Goal: Navigation & Orientation: Find specific page/section

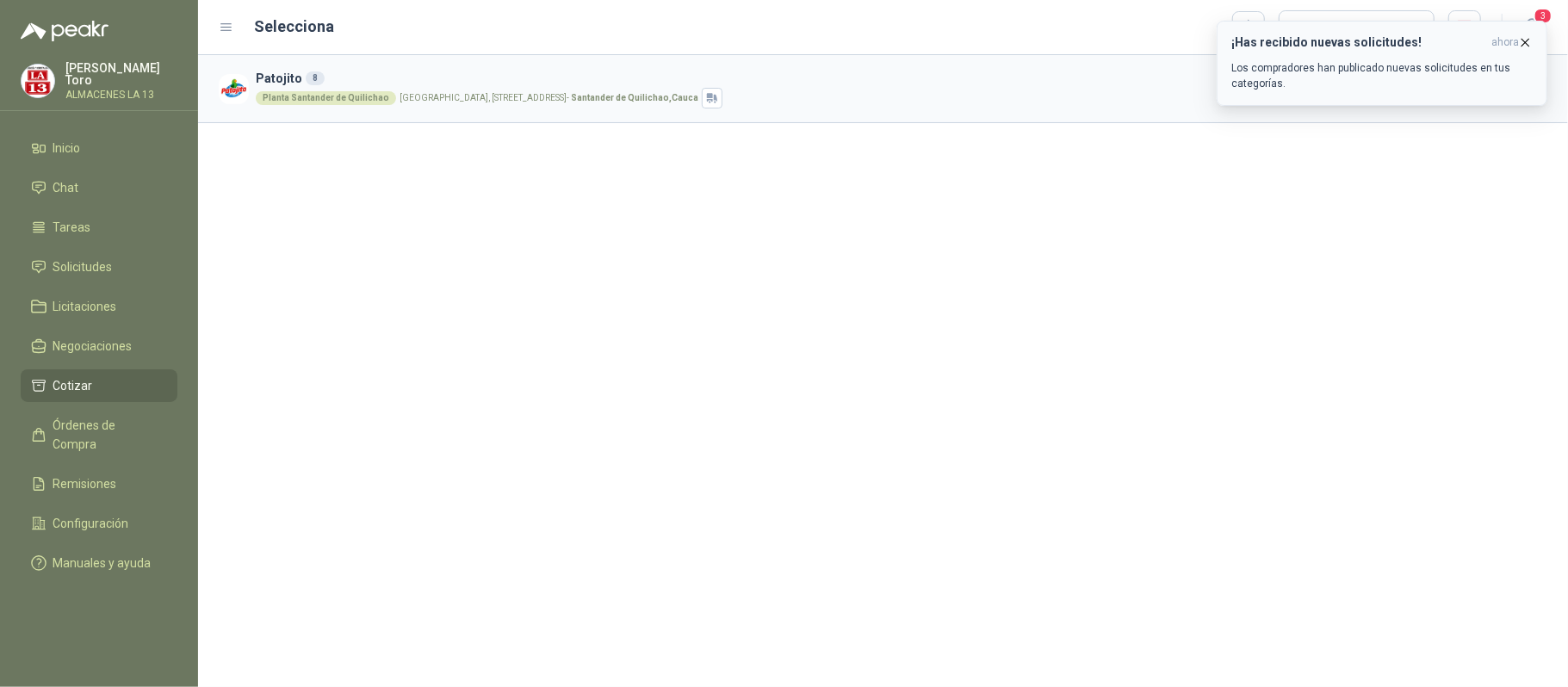
click at [1528, 39] on icon "button" at bounding box center [1526, 42] width 14 height 14
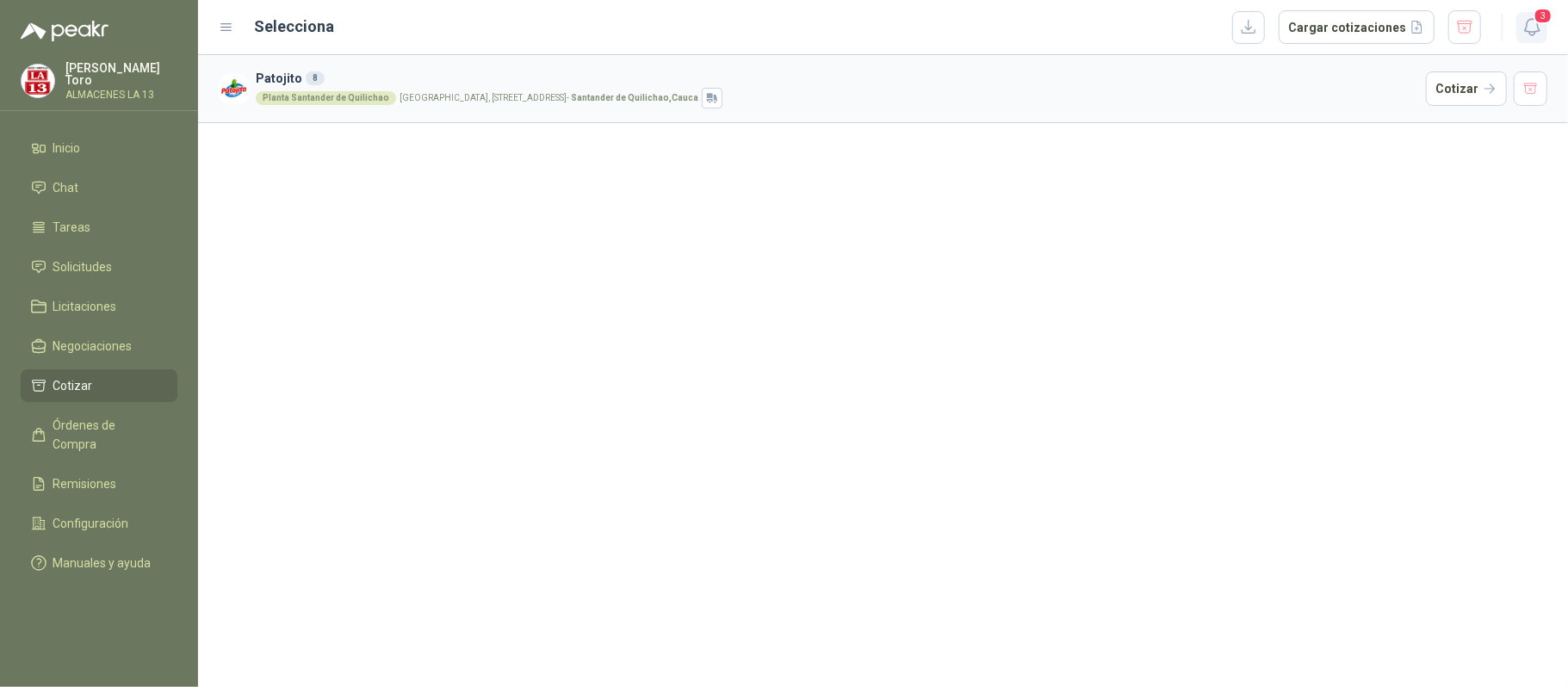
click at [1522, 25] on icon "button" at bounding box center [1532, 27] width 21 height 21
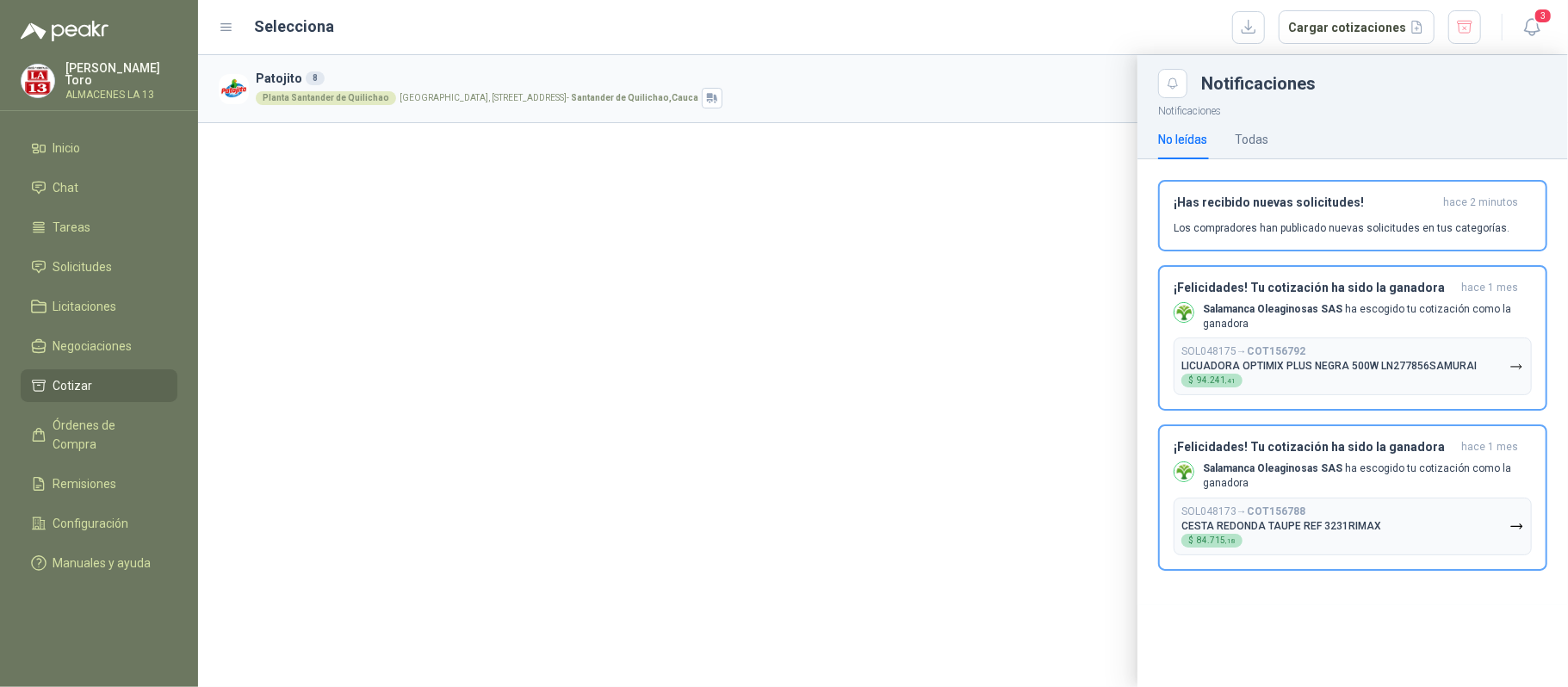
click at [66, 125] on menu "[PERSON_NAME] ALMACENES LA 13 Inicio Chat Tareas Solicitudes Licitaciones Negoc…" at bounding box center [99, 343] width 199 height 687
click at [76, 145] on span "Inicio" at bounding box center [66, 148] width 28 height 19
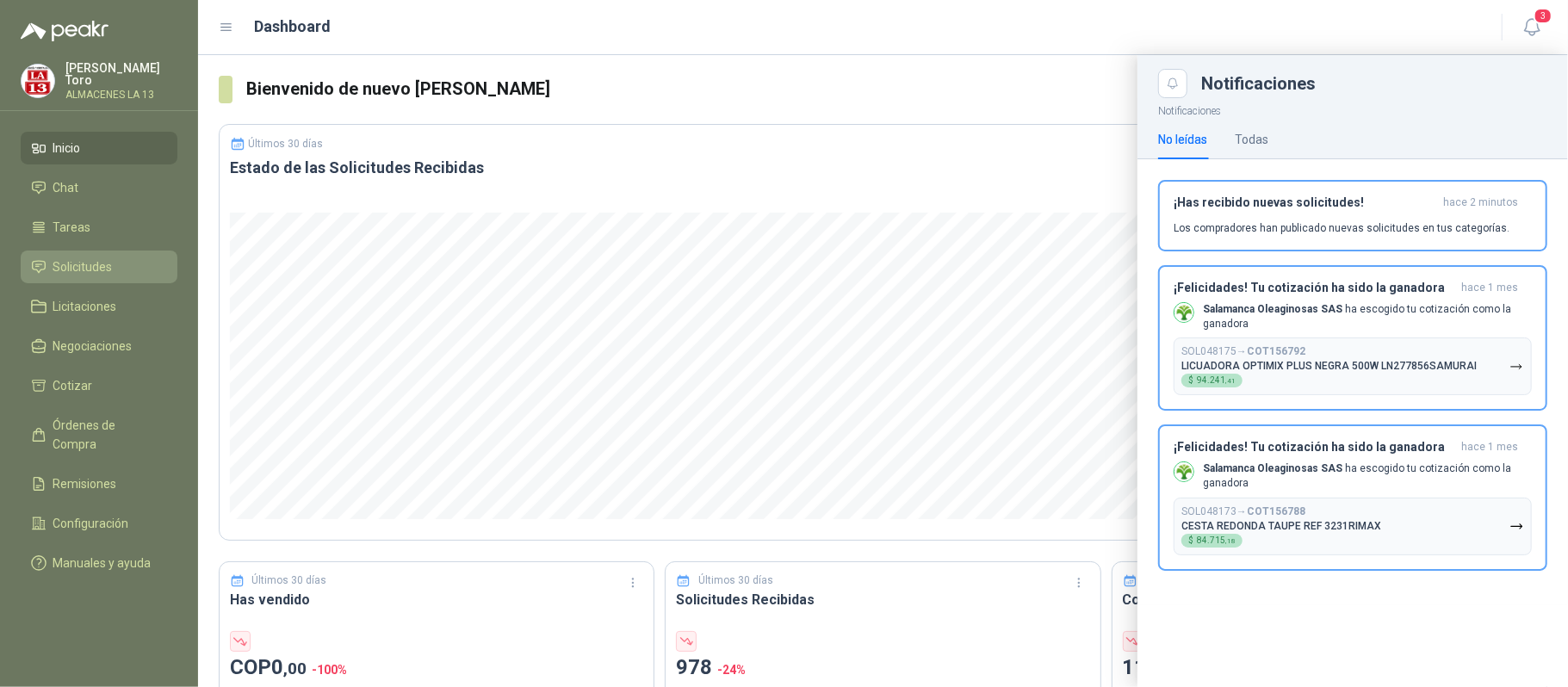
click at [112, 262] on li "Solicitudes" at bounding box center [98, 267] width 136 height 19
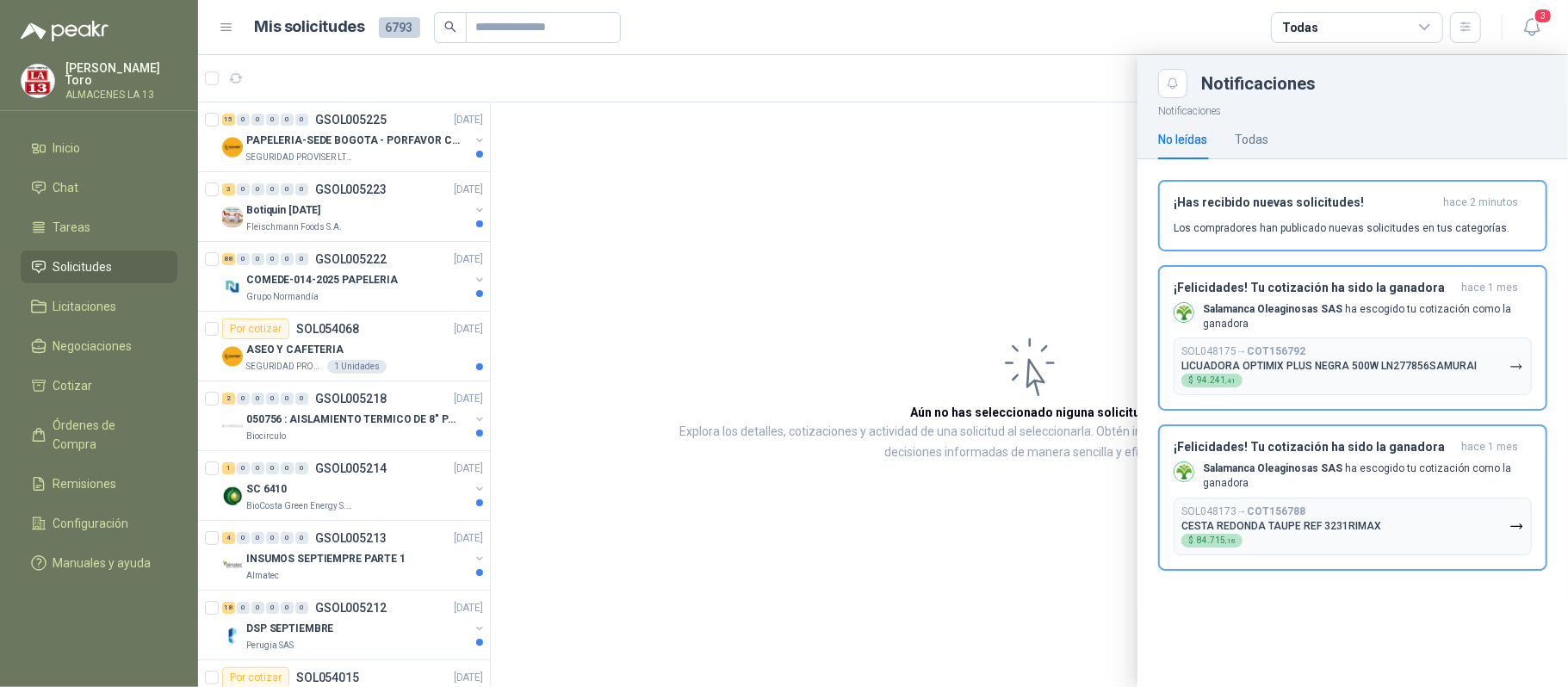
click at [1534, 87] on div "Notificaciones" at bounding box center [1374, 84] width 346 height 17
click at [1549, 22] on header "Mis solicitudes 6793 Todas 3" at bounding box center [884, 27] width 1370 height 55
click at [1544, 20] on span "3" at bounding box center [1544, 15] width 19 height 16
